Goal: Information Seeking & Learning: Learn about a topic

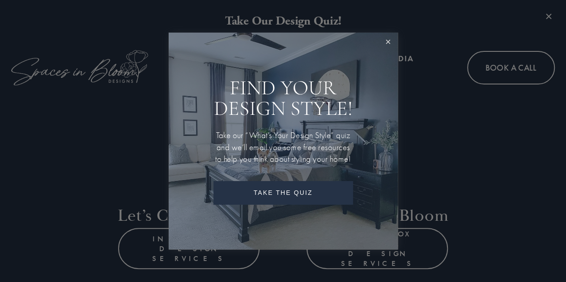
click at [388, 34] on link "Close" at bounding box center [388, 42] width 17 height 17
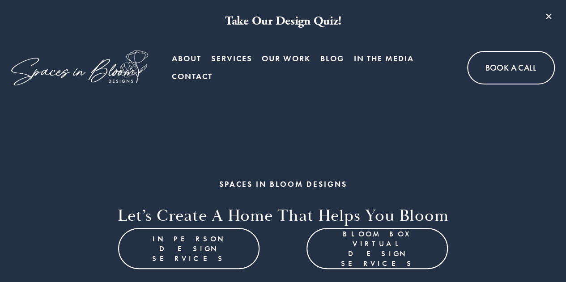
click at [337, 56] on link "Blog" at bounding box center [332, 59] width 24 height 18
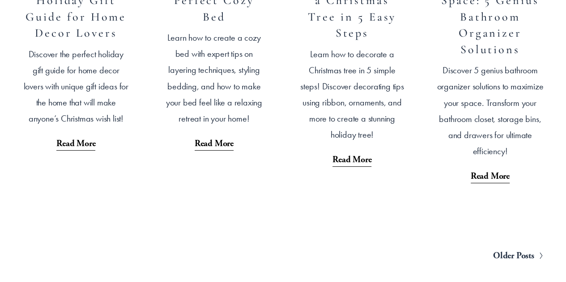
scroll to position [1758, 0]
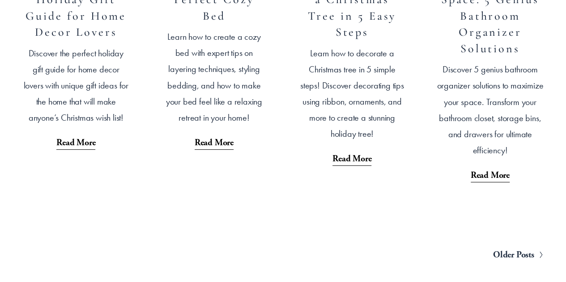
click at [511, 258] on span "Older Posts" at bounding box center [513, 255] width 41 height 16
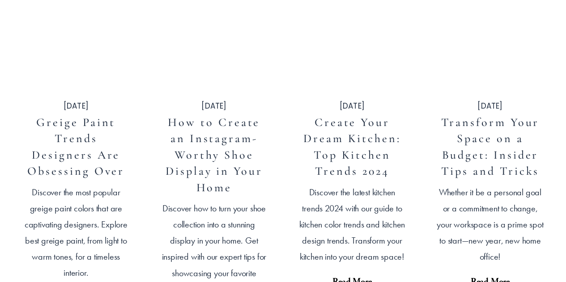
scroll to position [1271, 0]
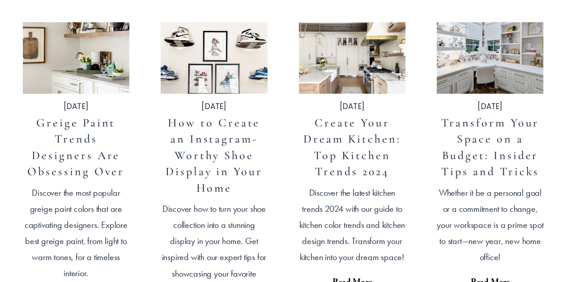
click at [73, 165] on link "Greige Paint Trends Designers Are Obsessing Over" at bounding box center [75, 147] width 97 height 63
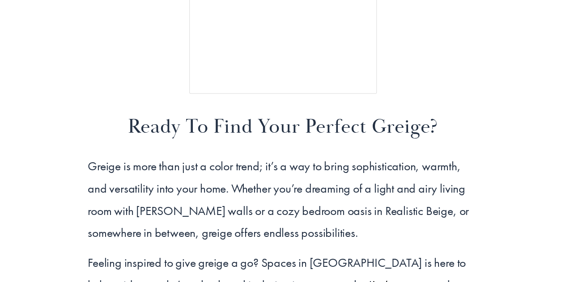
scroll to position [2689, 0]
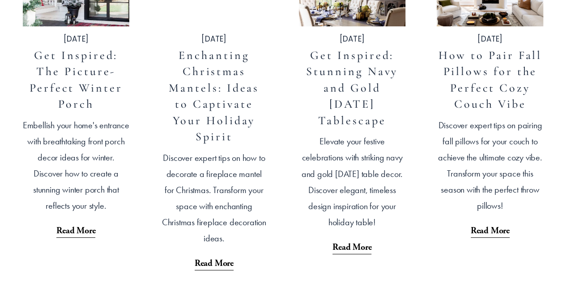
scroll to position [1670, 0]
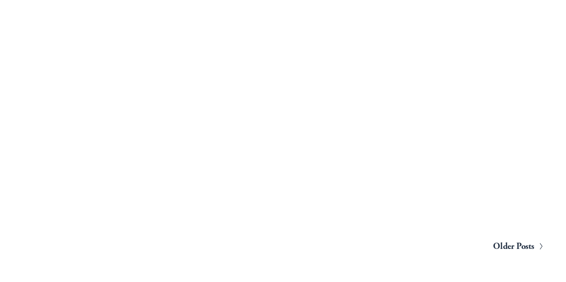
scroll to position [1758, 0]
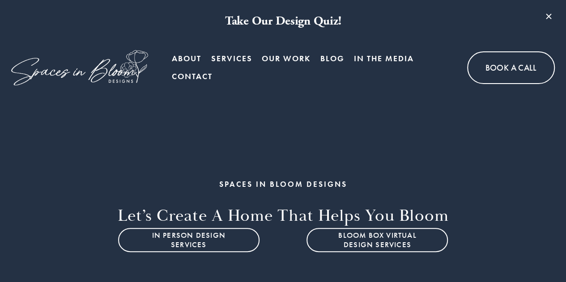
click at [194, 56] on link "About" at bounding box center [187, 59] width 30 height 18
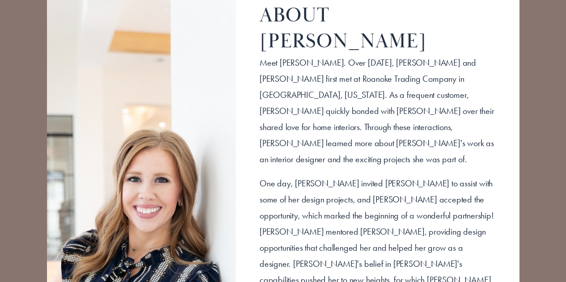
scroll to position [1180, 0]
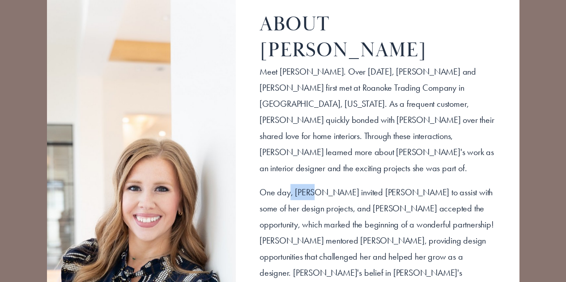
drag, startPoint x: 310, startPoint y: 145, endPoint x: 289, endPoint y: 144, distance: 20.6
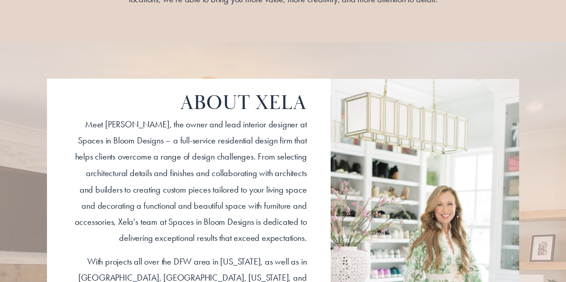
scroll to position [667, 0]
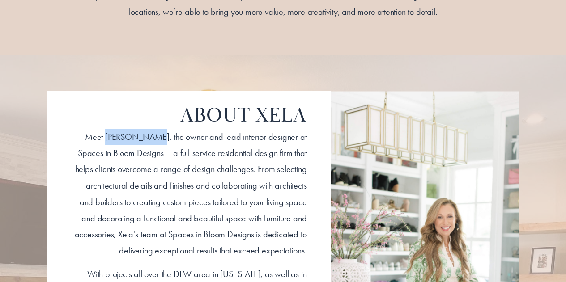
drag, startPoint x: 142, startPoint y: 146, endPoint x: 97, endPoint y: 142, distance: 45.4
click at [97, 142] on p "​Meet Xela Andrews, the owner and lead interior designer at Spaces in Bloom Des…" at bounding box center [189, 193] width 236 height 129
copy p "[PERSON_NAME]"
